Goal: Find specific page/section: Find specific page/section

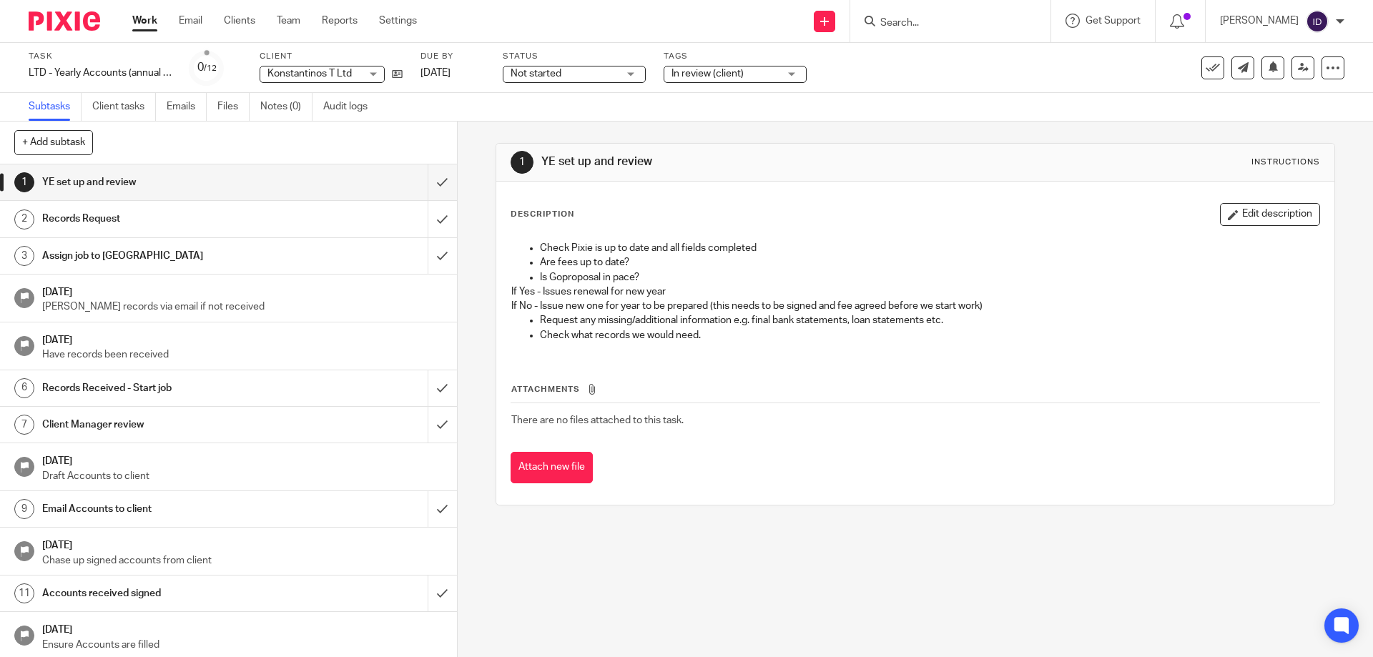
click at [951, 20] on input "Search" at bounding box center [943, 23] width 129 height 13
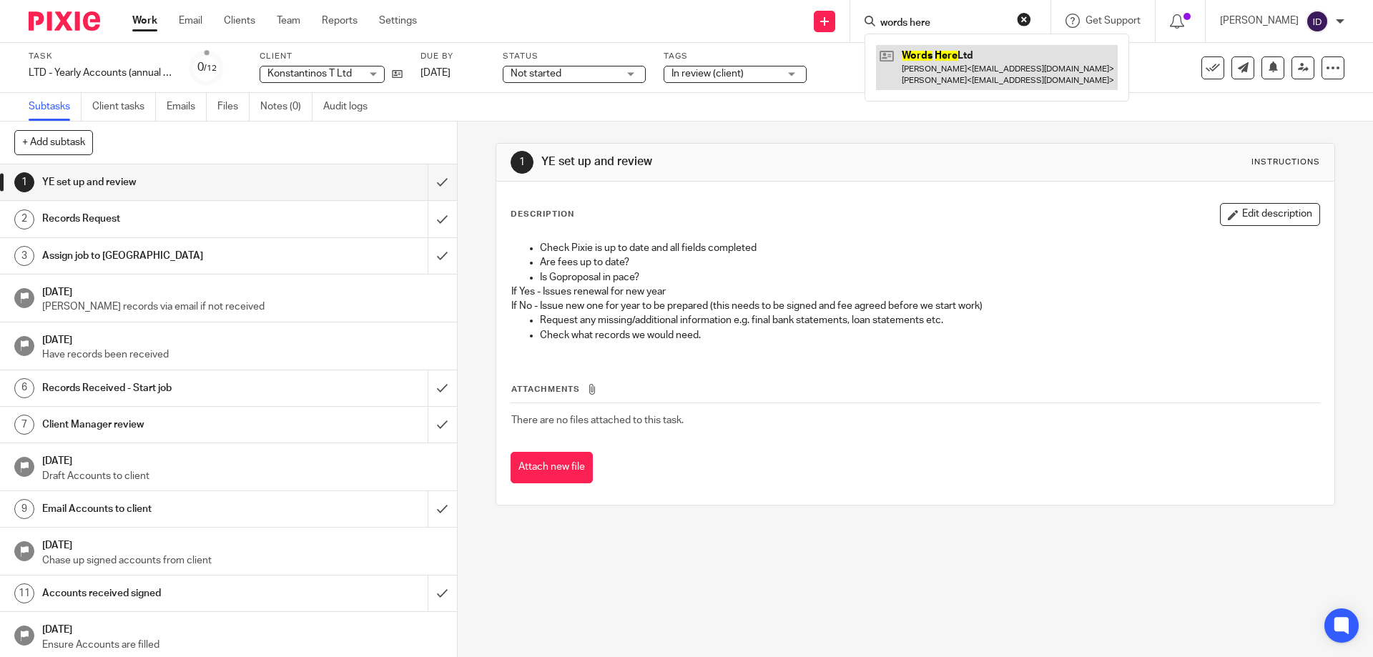
type input "words here"
click at [948, 58] on link at bounding box center [997, 67] width 242 height 44
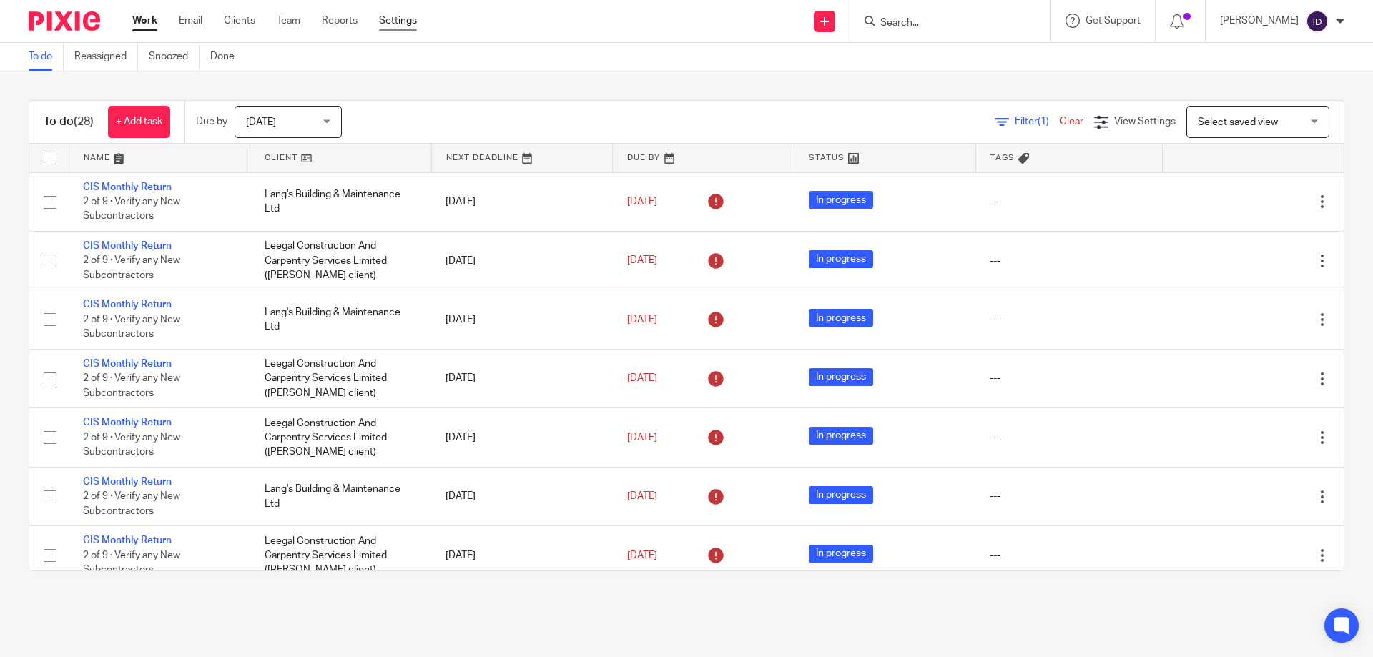
scroll to position [1194, 0]
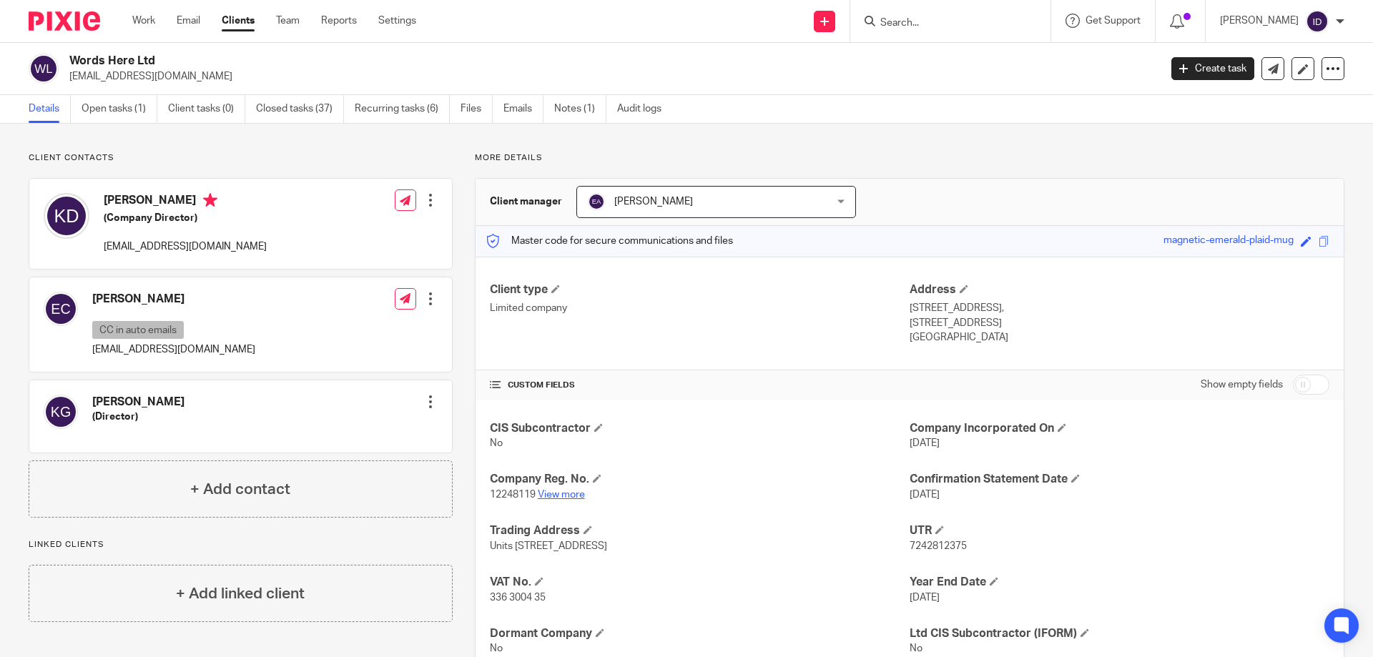
click at [560, 494] on link "View more" at bounding box center [561, 495] width 47 height 10
